Goal: Task Accomplishment & Management: Use online tool/utility

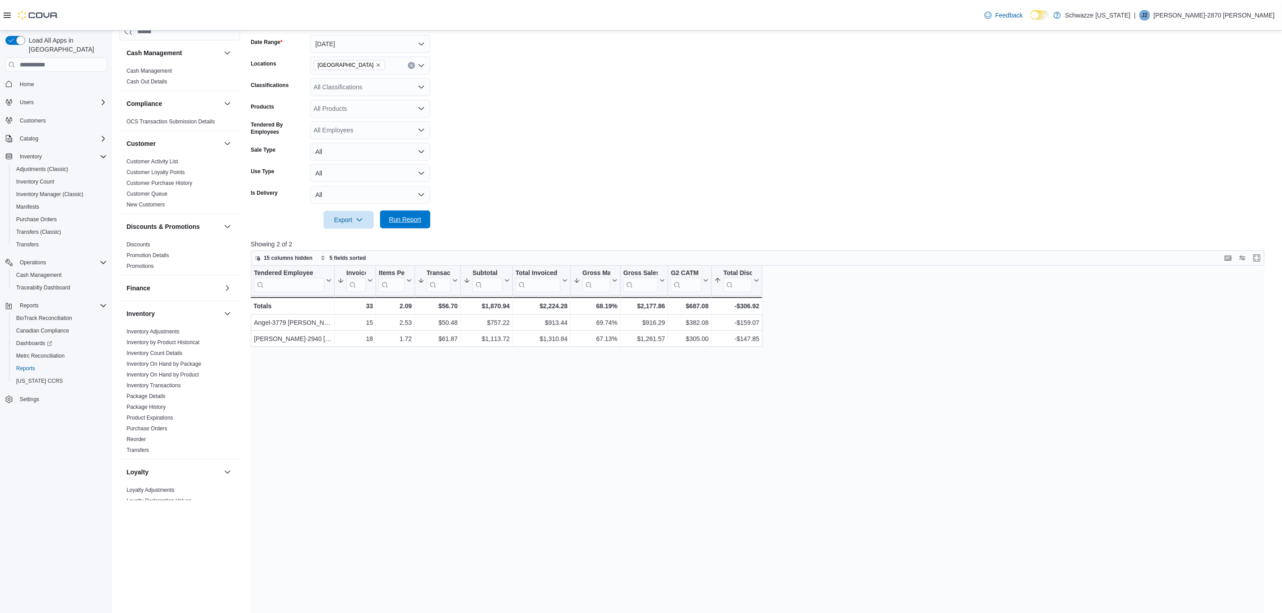
click at [407, 216] on span "Run Report" at bounding box center [405, 219] width 32 height 9
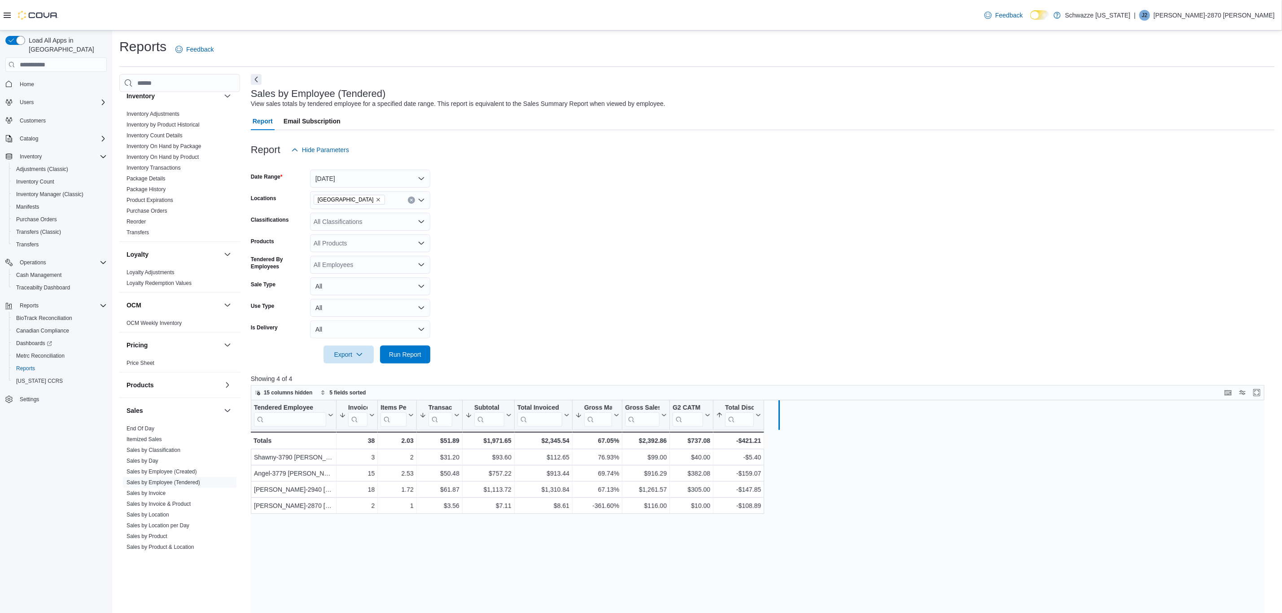
drag, startPoint x: 761, startPoint y: 416, endPoint x: 777, endPoint y: 415, distance: 16.2
click at [777, 415] on div at bounding box center [778, 415] width 4 height 30
click at [758, 420] on input "search" at bounding box center [747, 419] width 45 height 14
drag, startPoint x: 1160, startPoint y: 530, endPoint x: 1154, endPoint y: 527, distance: 6.5
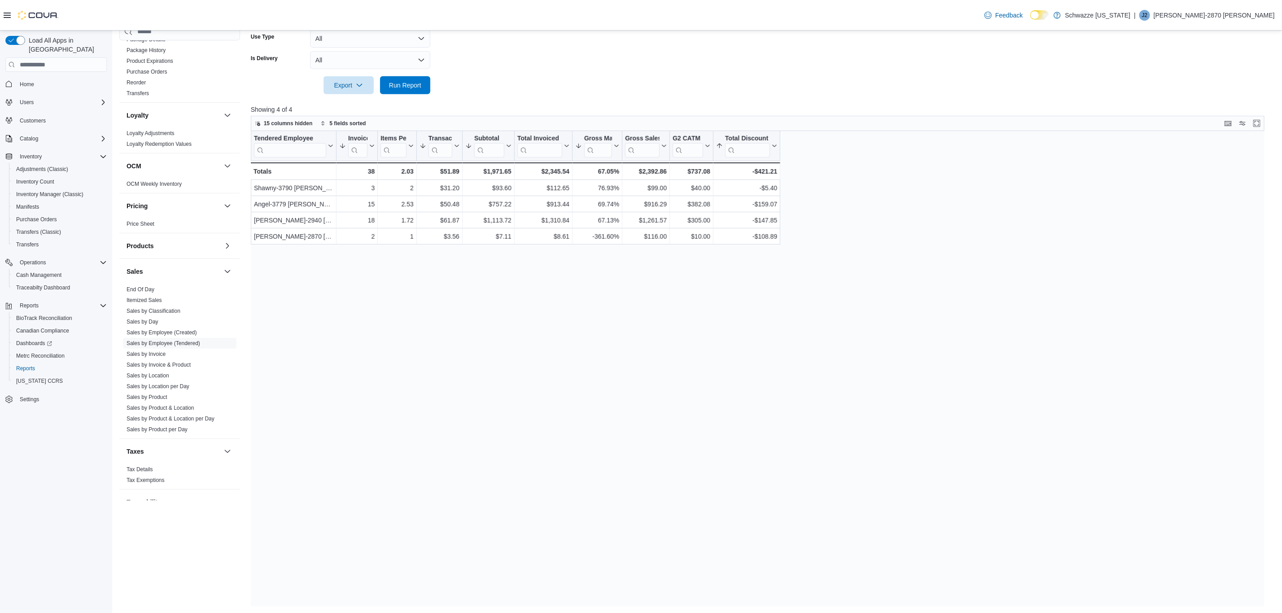
scroll to position [398, 0]
click at [155, 280] on link "Sales by Day" at bounding box center [143, 283] width 32 height 6
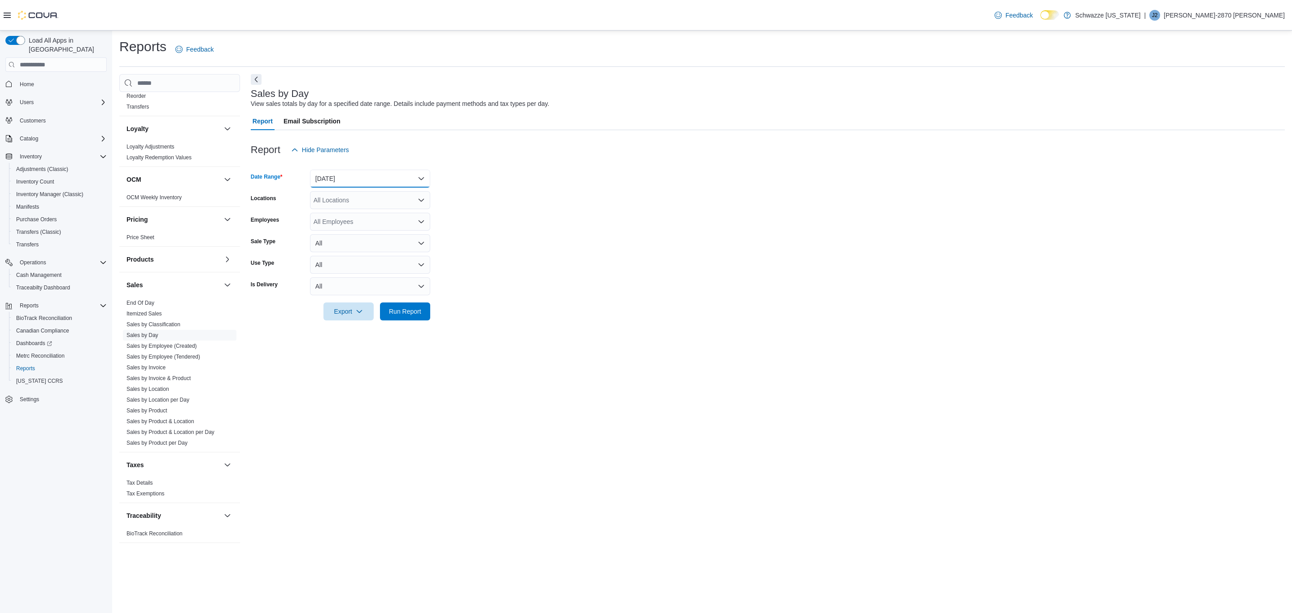
click at [350, 182] on button "[DATE]" at bounding box center [370, 179] width 120 height 18
click at [328, 210] on span "[DATE]" at bounding box center [375, 214] width 102 height 11
click at [354, 198] on div "All Locations" at bounding box center [370, 200] width 120 height 18
click at [375, 283] on button "[GEOGRAPHIC_DATA][PERSON_NAME]" at bounding box center [370, 278] width 120 height 13
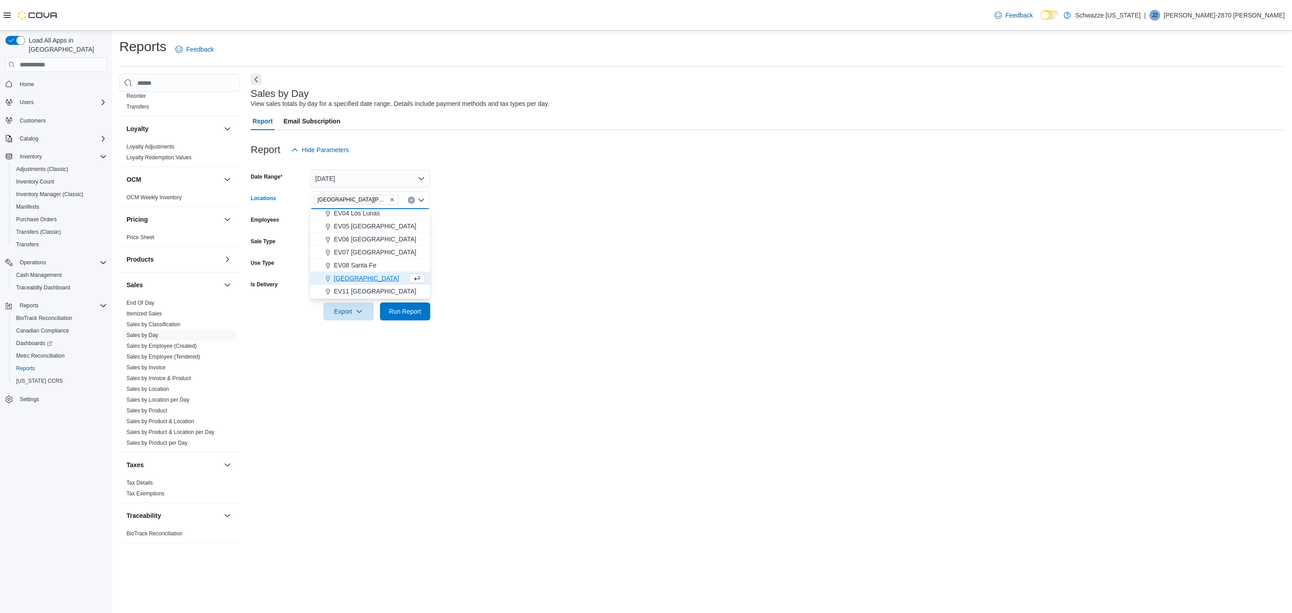
click at [369, 198] on span "[GEOGRAPHIC_DATA][PERSON_NAME]" at bounding box center [356, 199] width 77 height 9
click at [389, 200] on icon "Remove EV09 Montano Plaza from selection in this group" at bounding box center [391, 199] width 5 height 5
click at [372, 288] on span "[GEOGRAPHIC_DATA]" at bounding box center [367, 291] width 66 height 9
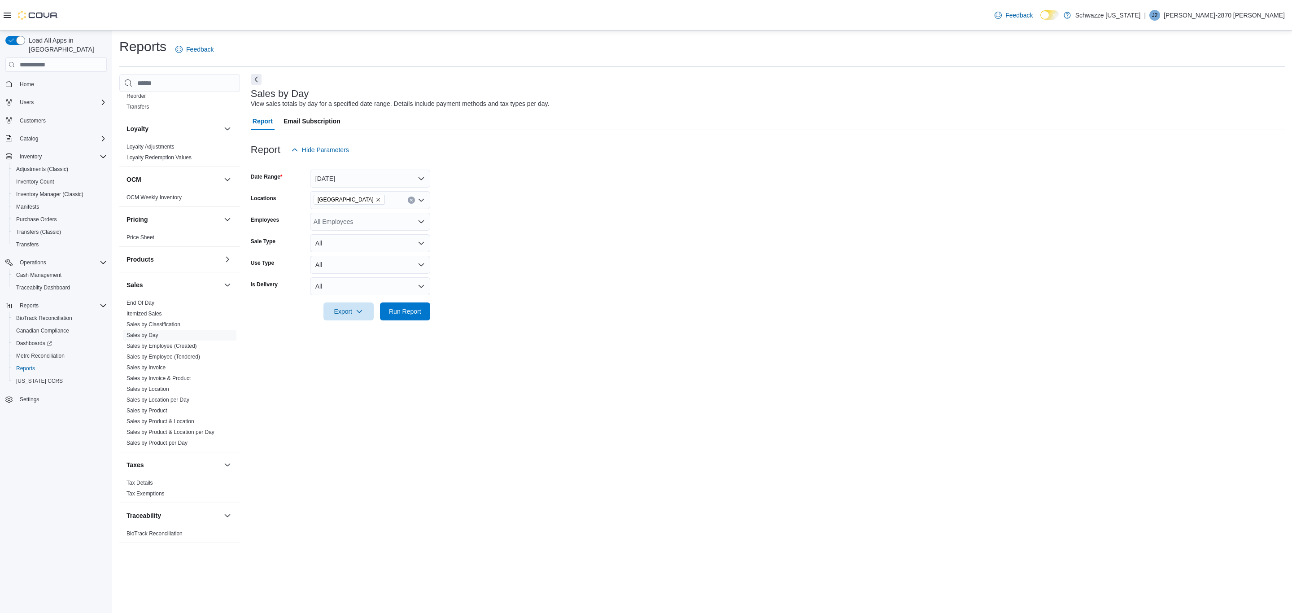
click at [507, 264] on form "Date Range [DATE] Locations EV10 [GEOGRAPHIC_DATA] Employees All Employees Sale…" at bounding box center [768, 240] width 1034 height 162
click at [415, 311] on span "Run Report" at bounding box center [405, 310] width 32 height 9
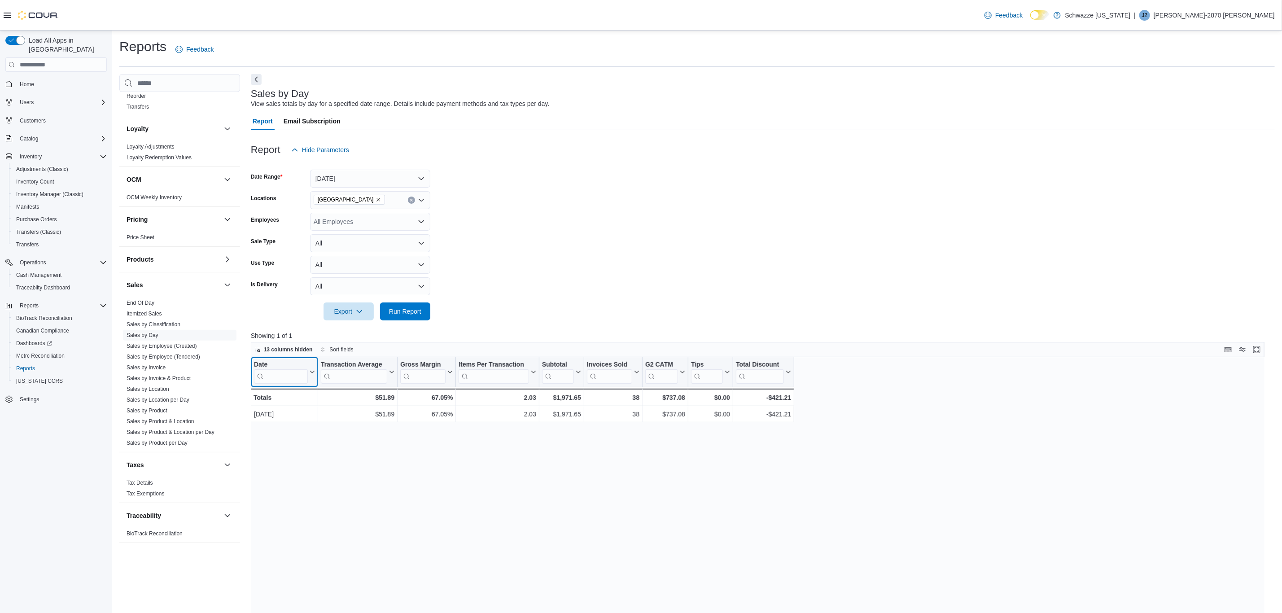
click at [310, 369] on icon at bounding box center [311, 371] width 7 height 5
click at [299, 353] on span "13 columns hidden" at bounding box center [284, 349] width 58 height 11
click at [497, 477] on div "Date Click to view column header actions Transaction Average Click to view colu…" at bounding box center [763, 594] width 1024 height 475
click at [159, 389] on link "Sales by Location" at bounding box center [148, 389] width 43 height 6
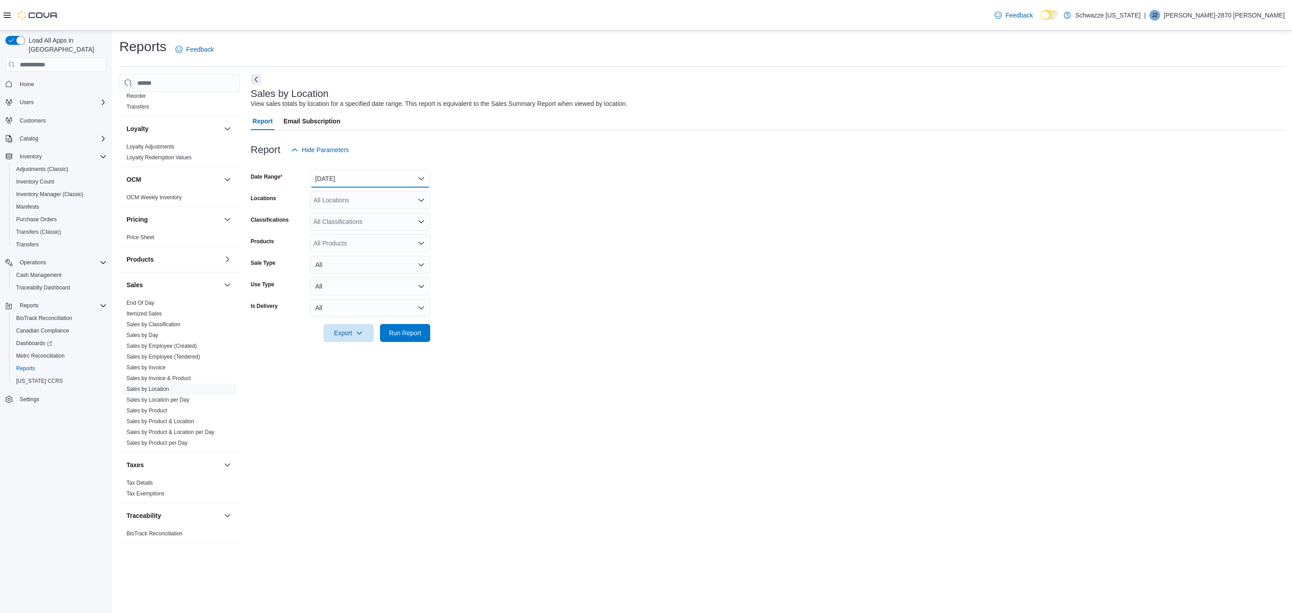
click at [334, 173] on button "[DATE]" at bounding box center [370, 179] width 120 height 18
click at [341, 214] on span "[DATE]" at bounding box center [375, 214] width 102 height 11
click at [347, 200] on div "All Locations" at bounding box center [370, 200] width 120 height 18
click at [363, 289] on span "[GEOGRAPHIC_DATA]" at bounding box center [367, 291] width 66 height 9
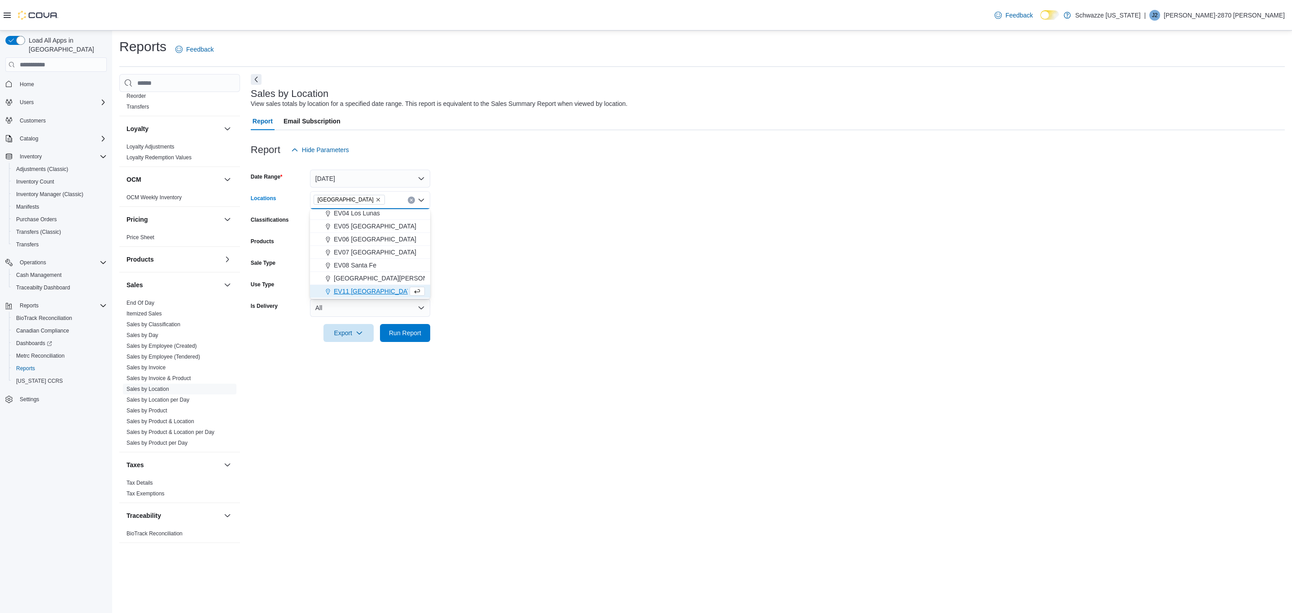
click at [498, 245] on form "Date Range [DATE] Locations EV10 [GEOGRAPHIC_DATA] Combo box. Selected. [GEOGRA…" at bounding box center [768, 250] width 1034 height 183
click at [408, 325] on span "Run Report" at bounding box center [404, 333] width 39 height 18
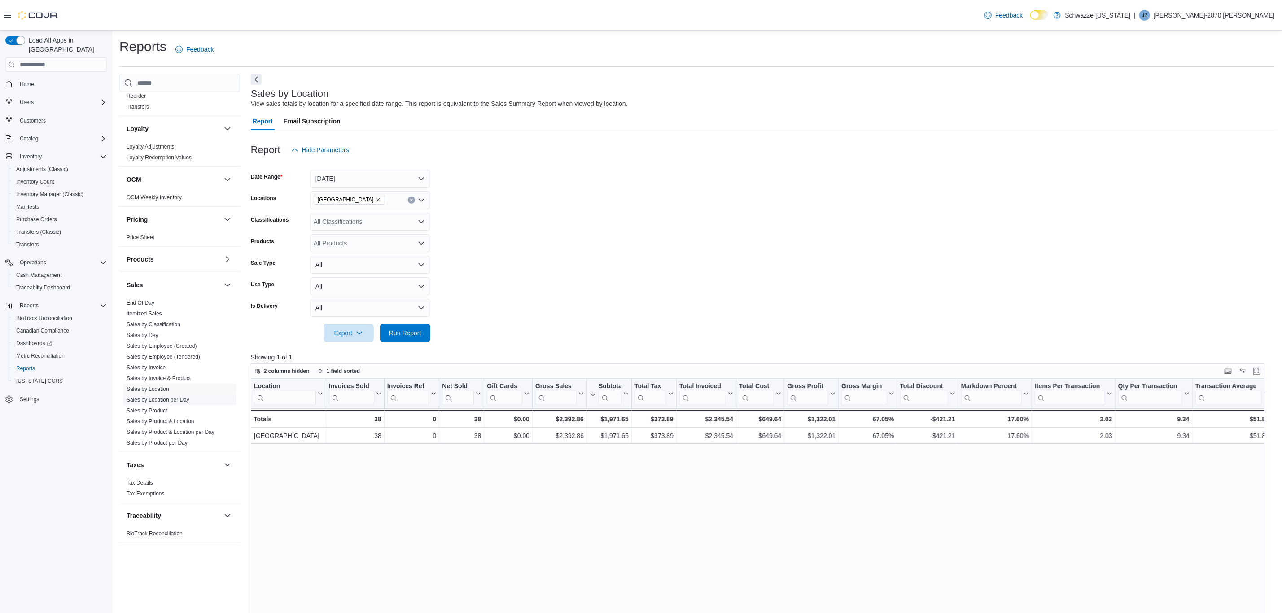
click at [156, 397] on link "Sales by Location per Day" at bounding box center [158, 400] width 63 height 6
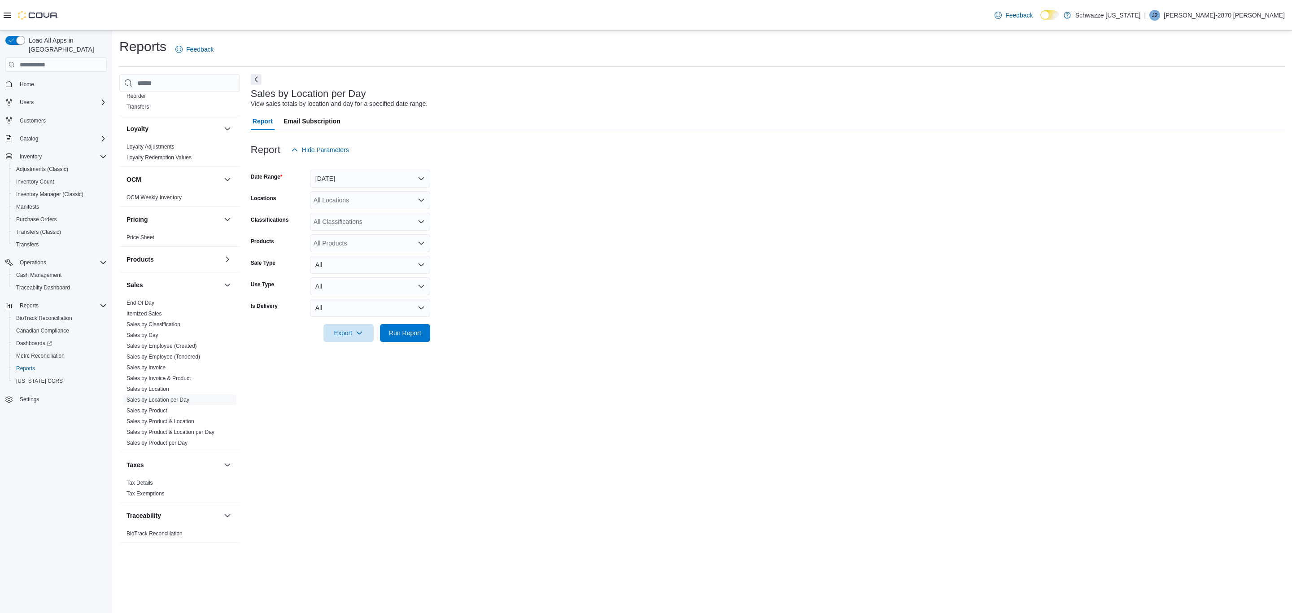
click at [353, 162] on div at bounding box center [768, 164] width 1034 height 11
click at [354, 181] on button "[DATE]" at bounding box center [370, 179] width 120 height 18
click at [344, 213] on span "[DATE]" at bounding box center [375, 214] width 102 height 11
click at [354, 199] on div "All Locations" at bounding box center [370, 200] width 120 height 18
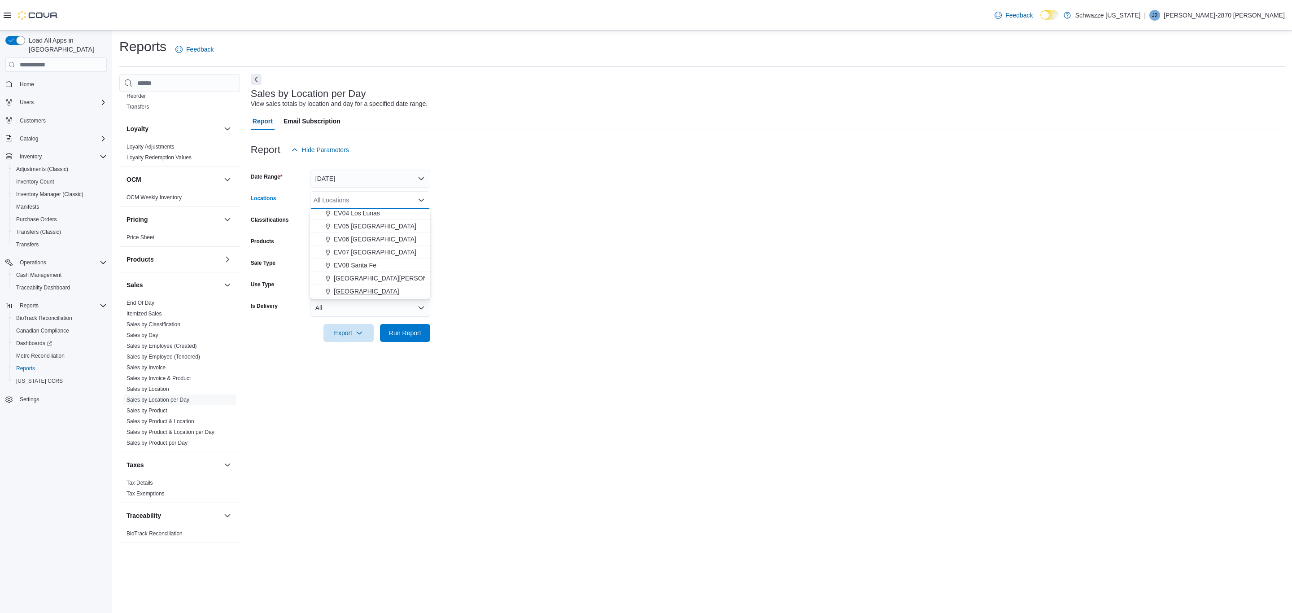
click at [365, 292] on span "[GEOGRAPHIC_DATA]" at bounding box center [367, 291] width 66 height 9
drag, startPoint x: 493, startPoint y: 277, endPoint x: 412, endPoint y: 318, distance: 90.1
click at [491, 281] on form "Date Range [DATE] Locations EV10 [GEOGRAPHIC_DATA] Classifications All Classifi…" at bounding box center [768, 250] width 1034 height 183
click at [412, 326] on span "Run Report" at bounding box center [404, 333] width 39 height 18
